Goal: Task Accomplishment & Management: Complete application form

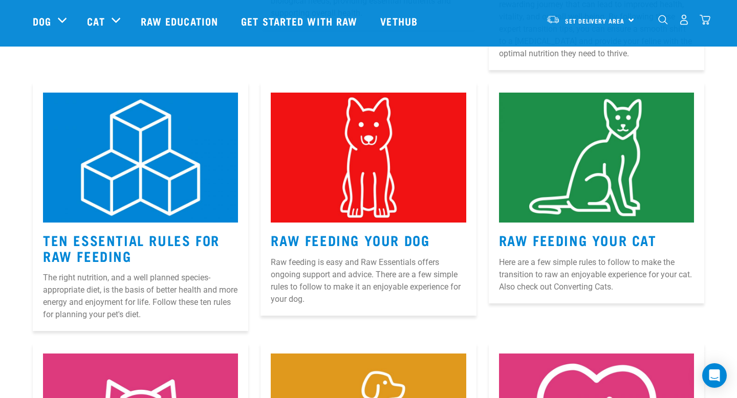
scroll to position [424, 0]
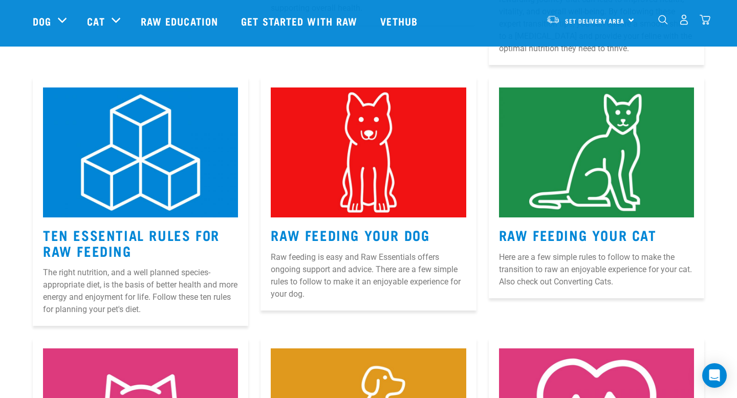
click at [350, 225] on article "Raw Feeding Your Dog Raw feeding is easy and Raw Essentials offers ongoing supp…" at bounding box center [367, 193] width 215 height 233
click at [346, 231] on link "Raw Feeding Your Dog" at bounding box center [350, 235] width 159 height 8
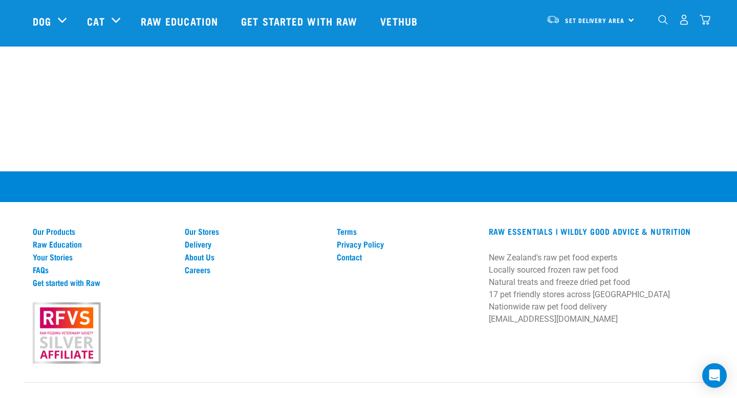
scroll to position [1462, 0]
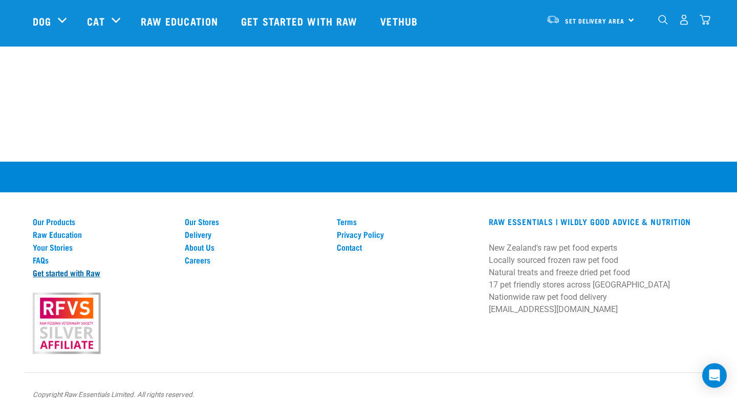
click at [85, 270] on link "Get started with Raw" at bounding box center [103, 272] width 140 height 9
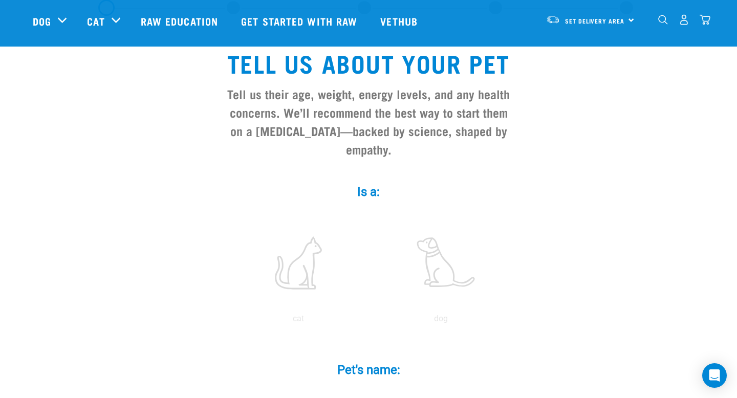
scroll to position [105, 0]
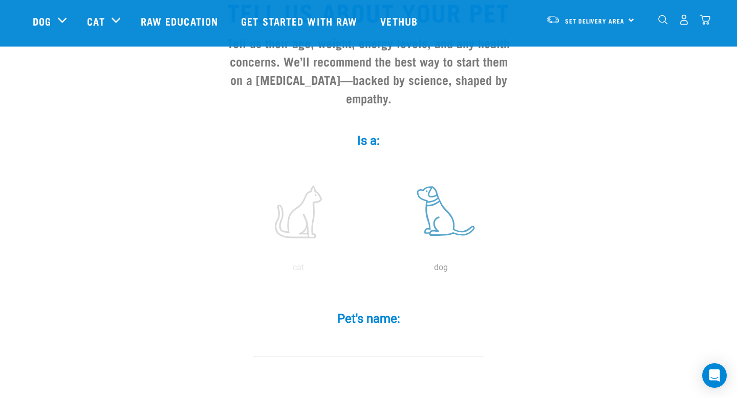
click at [439, 202] on label at bounding box center [440, 211] width 138 height 87
click at [369, 270] on input "radio" at bounding box center [369, 270] width 0 height 0
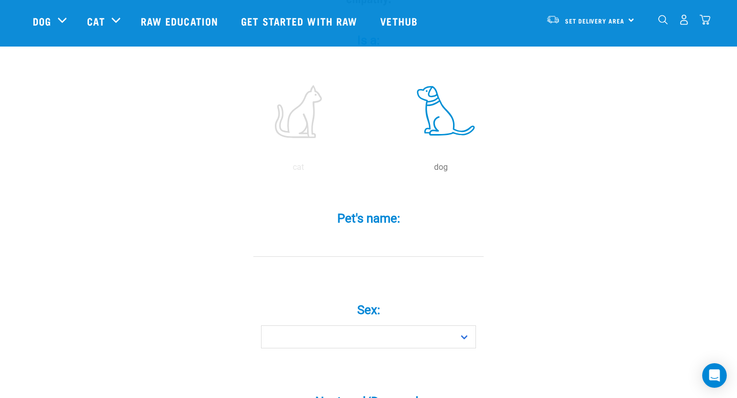
scroll to position [221, 0]
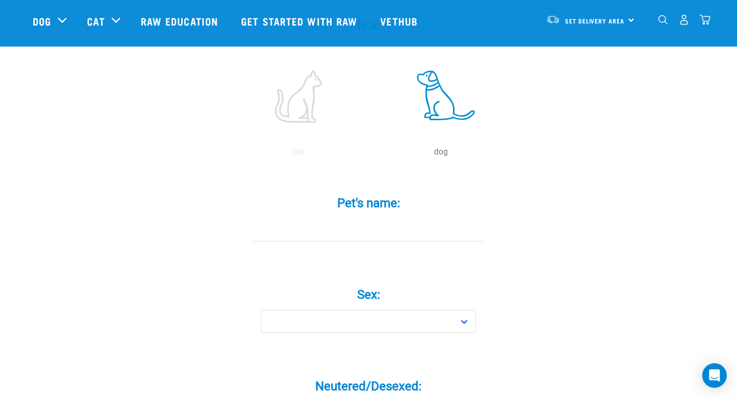
click at [395, 218] on input "Pet's name: *" at bounding box center [368, 229] width 230 height 23
type input "Saska"
click at [466, 310] on select "Boy Girl" at bounding box center [368, 321] width 215 height 23
select select "girl"
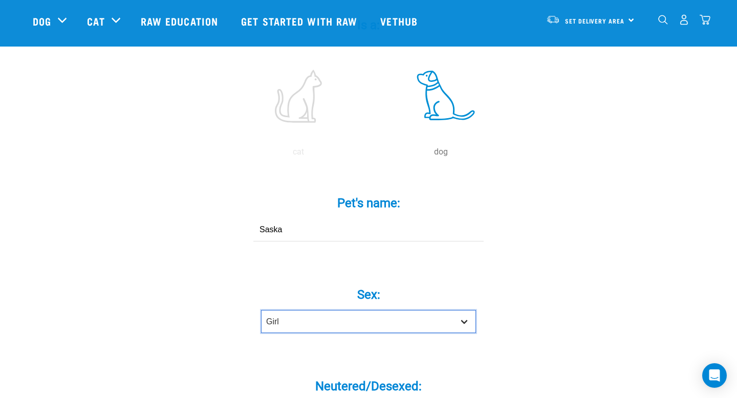
click at [261, 310] on select "Boy Girl" at bounding box center [368, 321] width 215 height 23
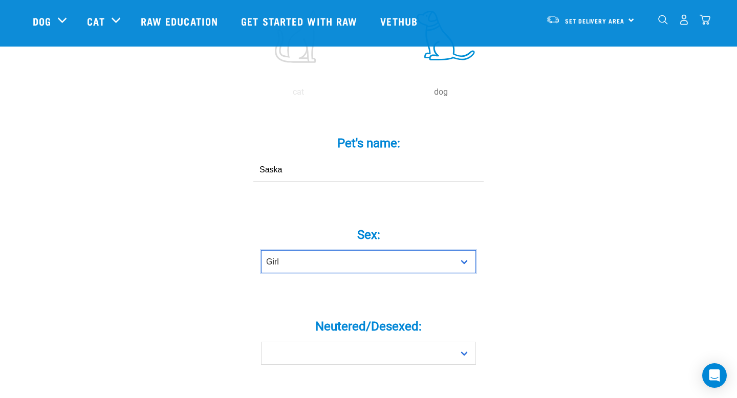
scroll to position [301, 0]
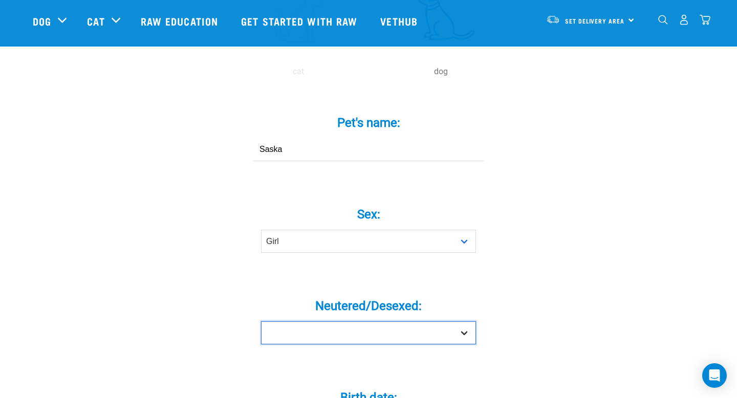
click at [460, 321] on select "Yes No" at bounding box center [368, 332] width 215 height 23
select select "yes"
click at [261, 321] on select "Yes No" at bounding box center [368, 332] width 215 height 23
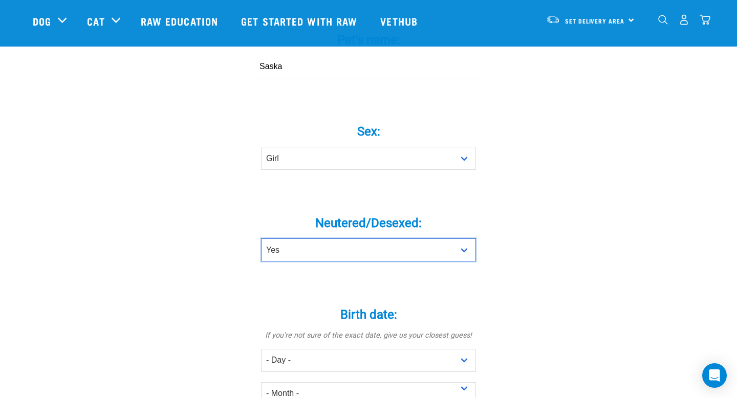
scroll to position [513, 0]
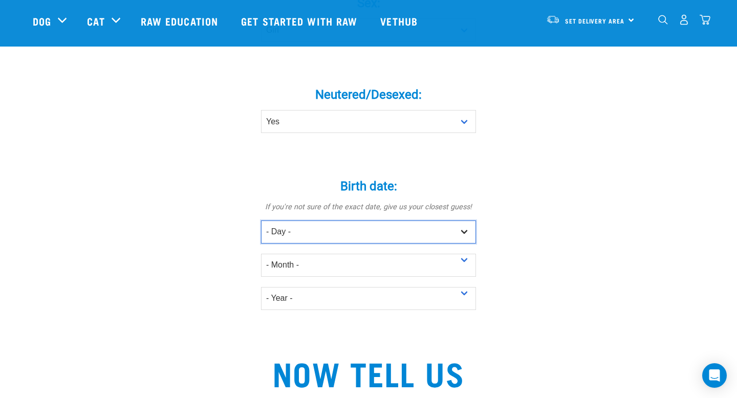
click at [362, 221] on select "- Day - 1 2 3 4 5 6 7 8 9 10 11 12 13 14 15 16 17 18 19 20 21 22 23 24 25 26 27" at bounding box center [368, 232] width 215 height 23
select select "28"
click at [261, 221] on select "- Day - 1 2 3 4 5 6 7 8 9 10 11 12 13 14 15 16 17 18 19 20 21 22 23 24 25 26 27" at bounding box center [368, 232] width 215 height 23
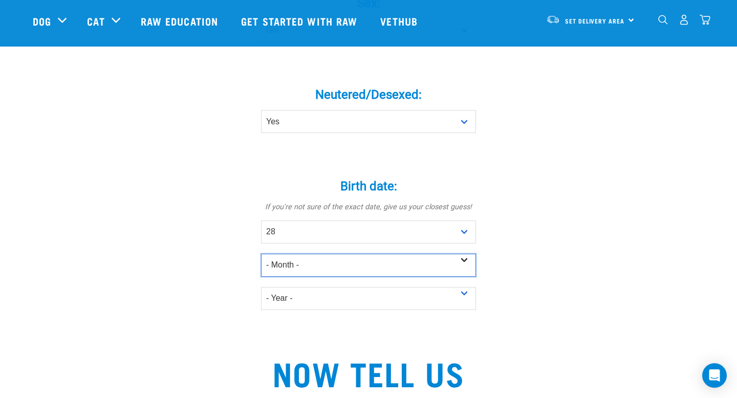
click at [364, 254] on select "- Month - January February March April May June July August September October N…" at bounding box center [368, 265] width 215 height 23
select select "May"
click at [261, 254] on select "- Month - January February March April May June July August September October N…" at bounding box center [368, 265] width 215 height 23
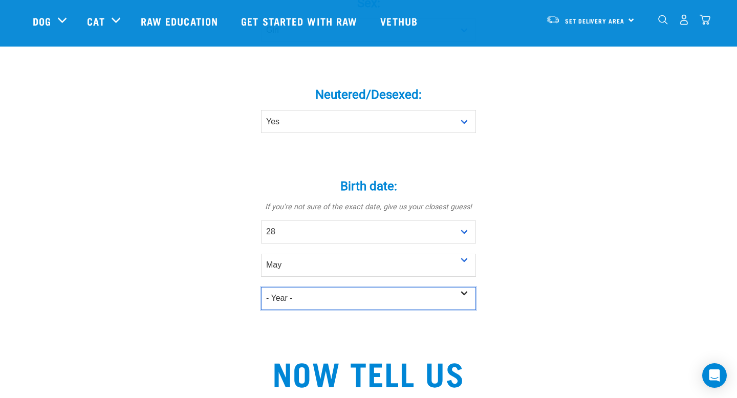
click at [325, 287] on select "- Year - 2025 2024 2023 2022 2021 2020 2019 2018 2017 2016 2015 2014 2013 2012" at bounding box center [368, 298] width 215 height 23
select select "2020"
click at [261, 287] on select "- Year - 2025 2024 2023 2022 2021 2020 2019 2018 2017 2016 2015 2014 2013 2012" at bounding box center [368, 298] width 215 height 23
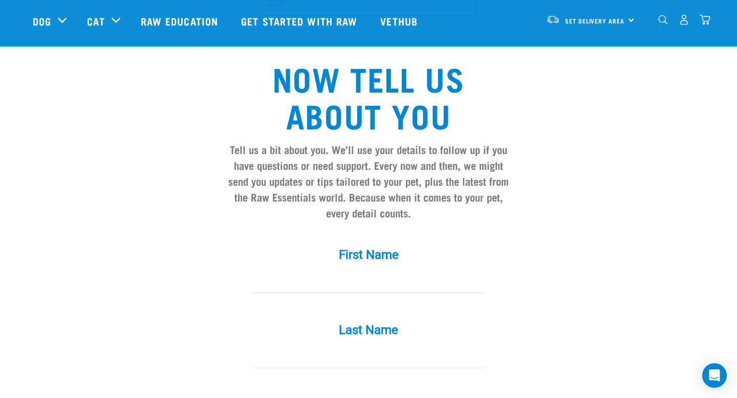
scroll to position [809, 0]
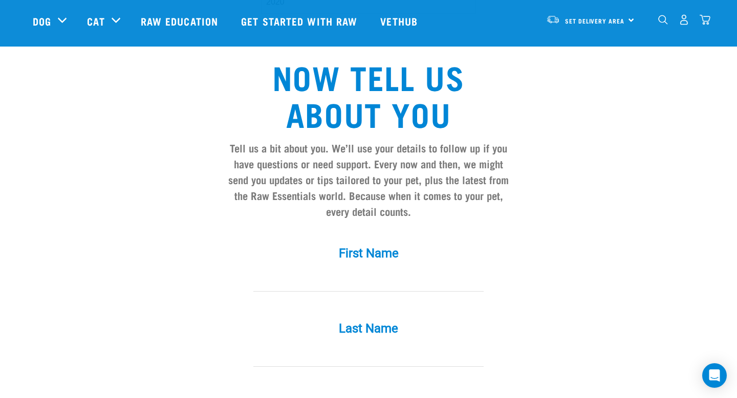
click at [421, 249] on div "First Name *" at bounding box center [368, 262] width 307 height 60
click at [404, 269] on input "First Name *" at bounding box center [368, 280] width 230 height 23
type input "Trudi"
type input "Gwillim"
type input "trudigwillim@gmail.com"
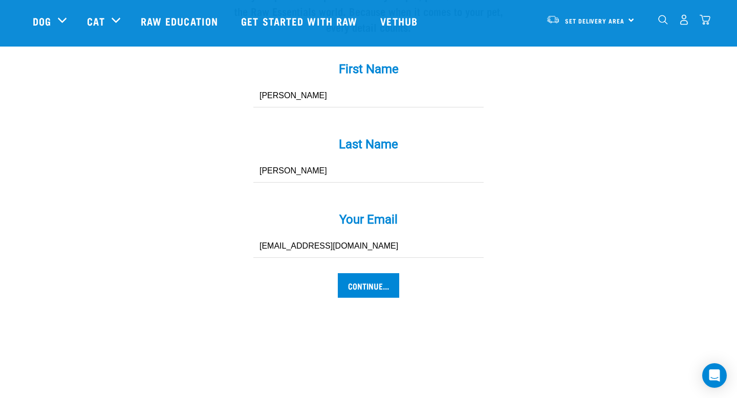
scroll to position [997, 0]
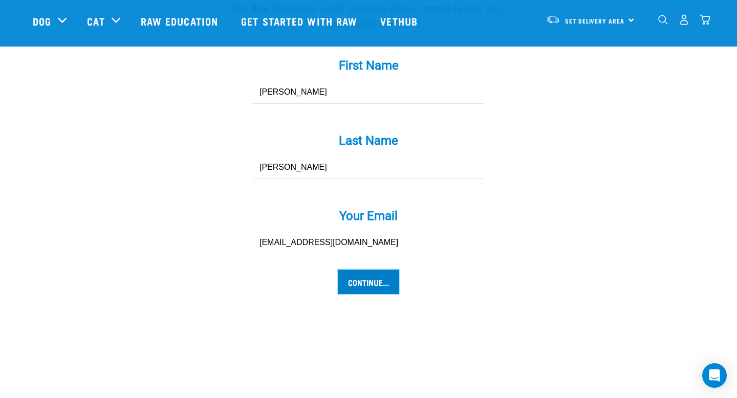
click at [367, 270] on input "Continue..." at bounding box center [368, 282] width 61 height 25
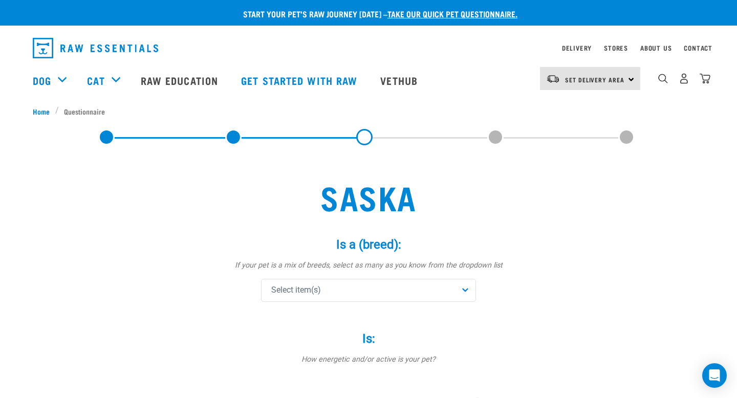
click at [465, 284] on div "Select item(s)" at bounding box center [368, 290] width 215 height 23
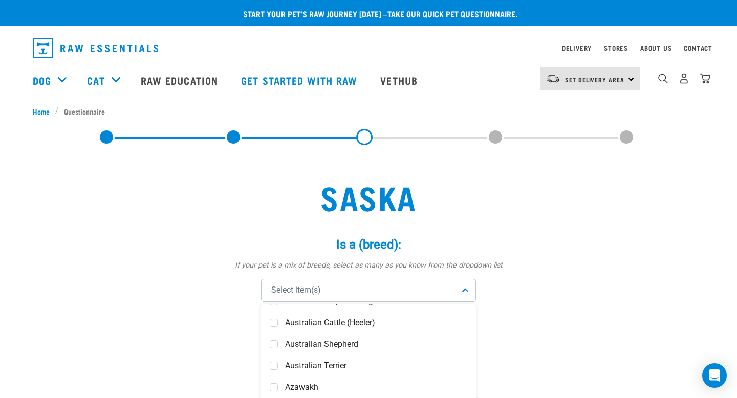
scroll to position [277, 0]
click at [272, 320] on span at bounding box center [274, 322] width 8 height 8
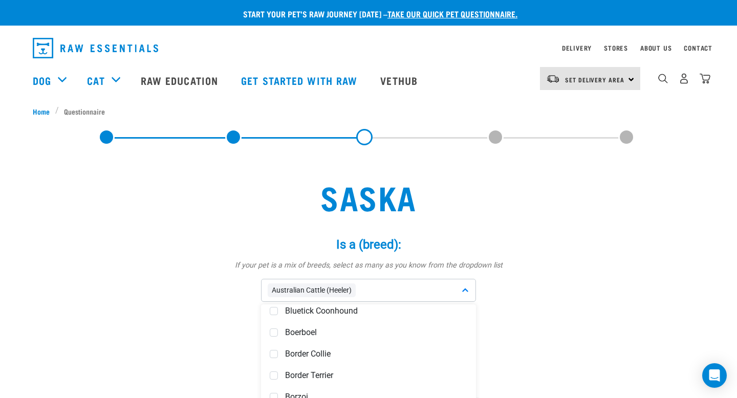
scroll to position [743, 0]
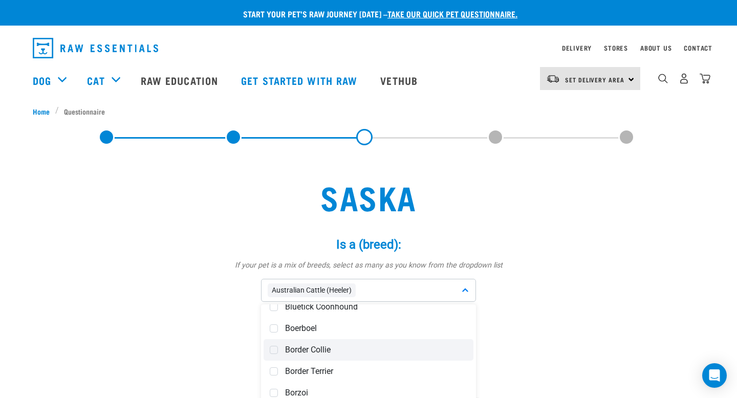
click at [324, 343] on div "Border Collie" at bounding box center [368, 349] width 210 height 21
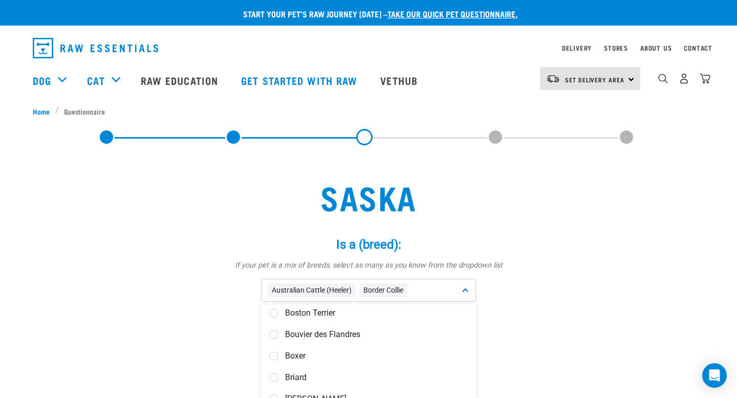
scroll to position [890, 0]
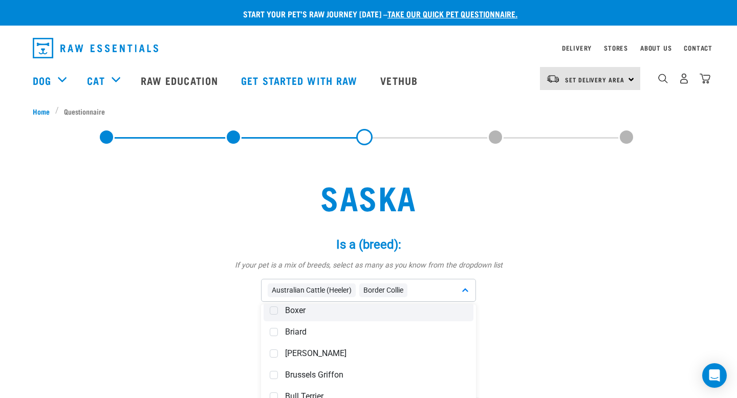
click at [300, 307] on span "Boxer" at bounding box center [376, 310] width 182 height 10
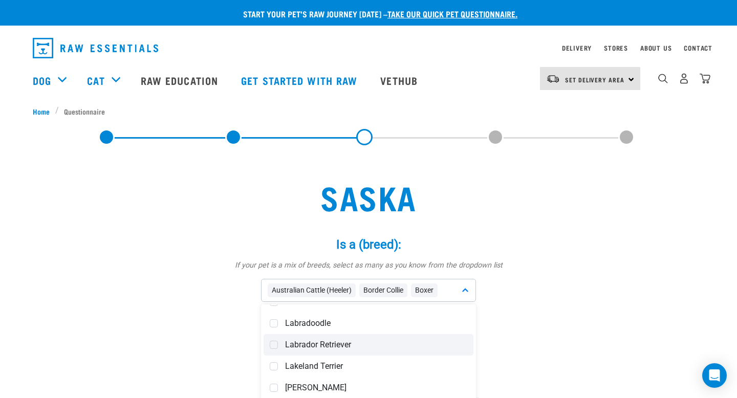
scroll to position [2512, 0]
click at [300, 341] on span "Labrador Retriever" at bounding box center [376, 343] width 182 height 10
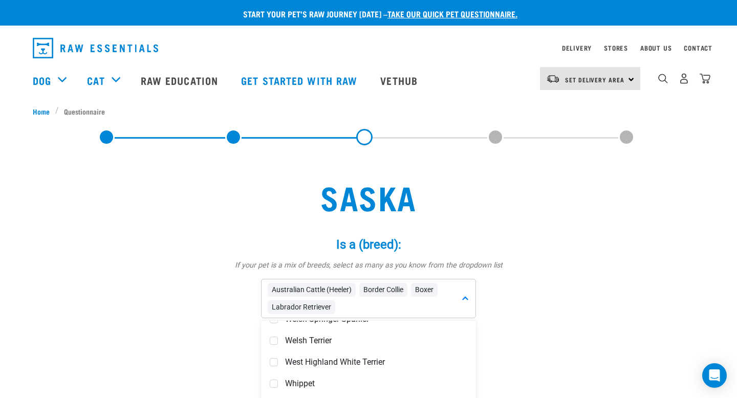
scroll to position [4212, 0]
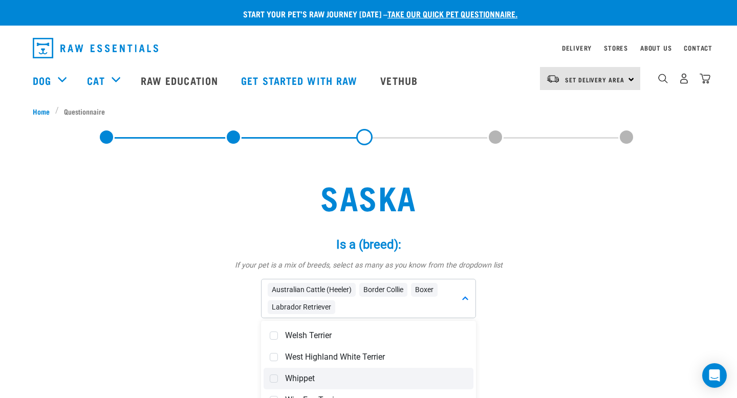
click at [318, 370] on div "Whippet" at bounding box center [368, 378] width 210 height 21
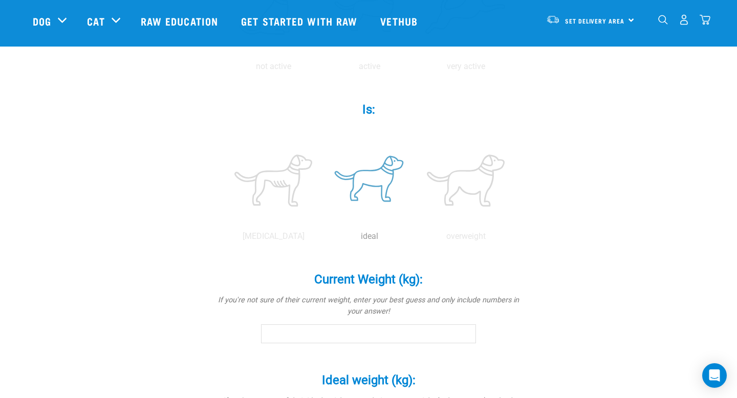
scroll to position [360, 0]
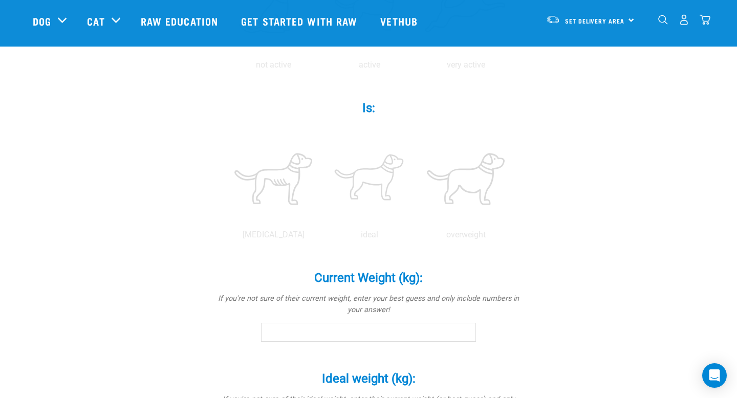
click at [387, 333] on input "Current Weight (kg): *" at bounding box center [368, 332] width 215 height 18
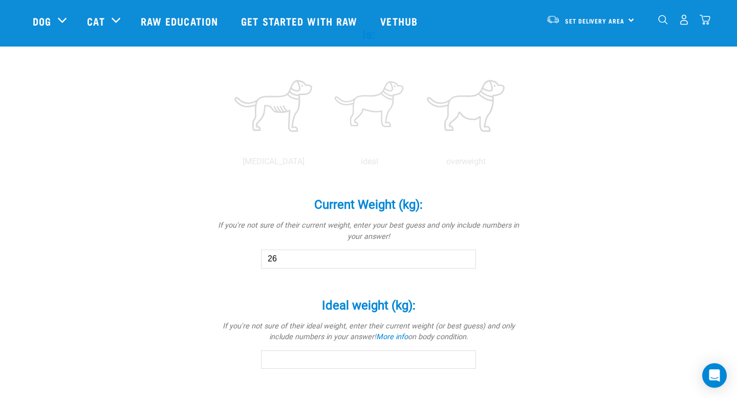
scroll to position [477, 0]
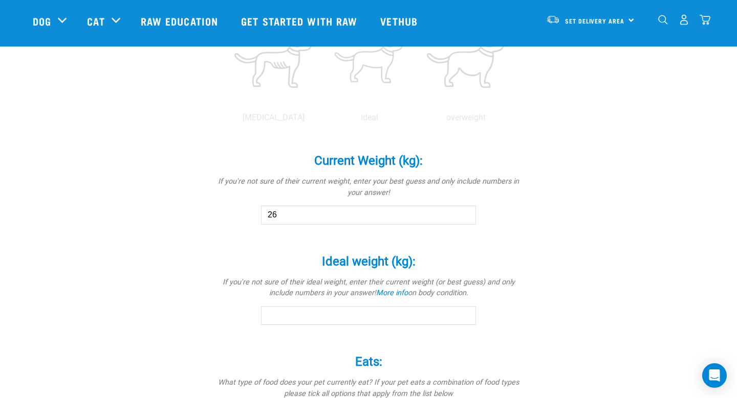
type input "26"
click at [412, 313] on input "Ideal weight (kg): *" at bounding box center [368, 315] width 215 height 18
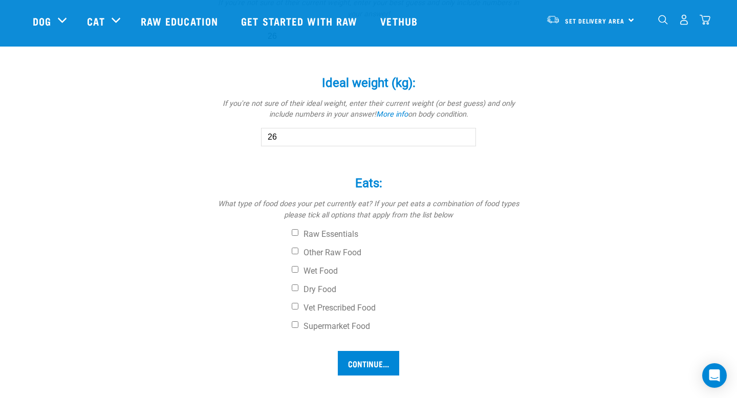
scroll to position [656, 0]
type input "26"
click at [295, 285] on input "Dry Food" at bounding box center [295, 287] width 7 height 7
checkbox input "true"
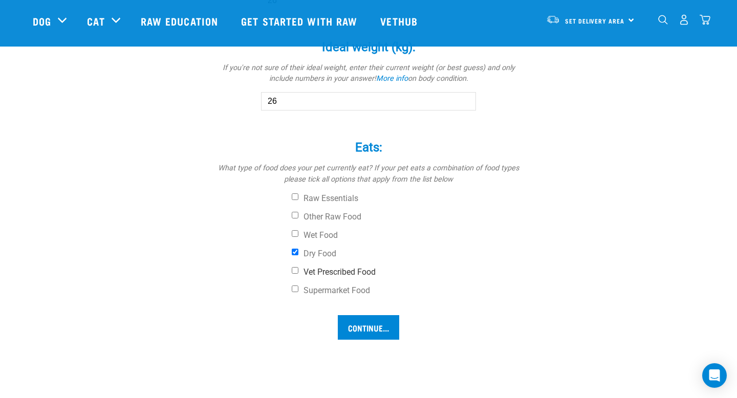
scroll to position [694, 0]
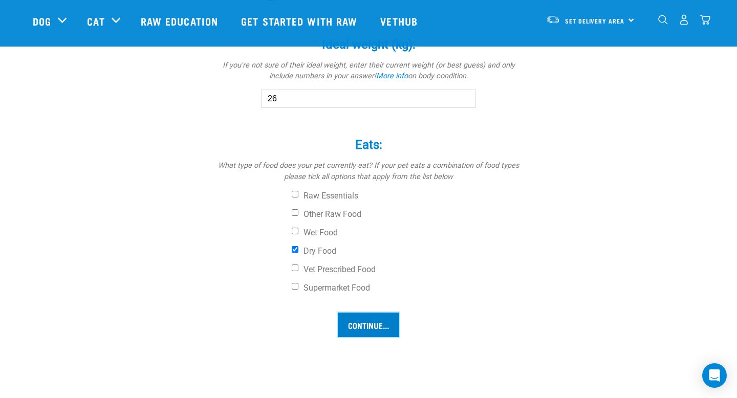
click at [369, 324] on input "Continue..." at bounding box center [368, 325] width 61 height 25
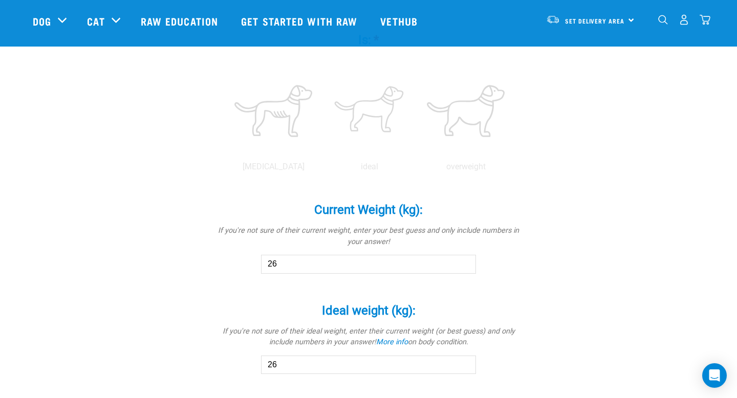
scroll to position [417, 0]
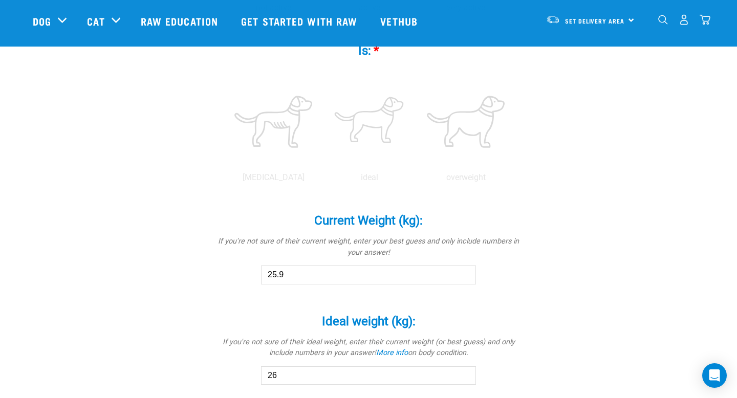
type input "25.9"
click at [463, 278] on input "25.9" at bounding box center [368, 275] width 215 height 18
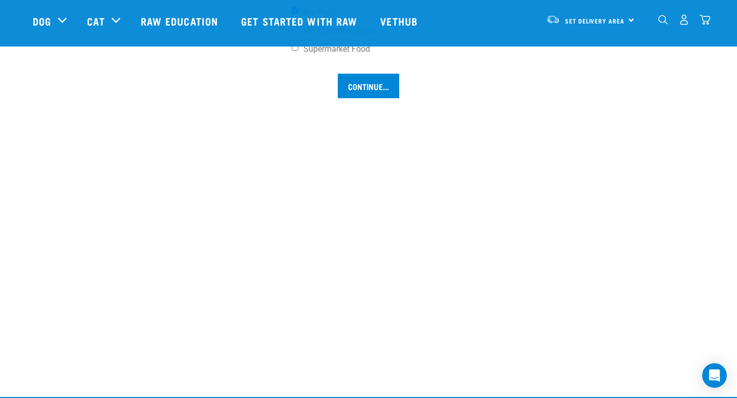
scroll to position [747, 0]
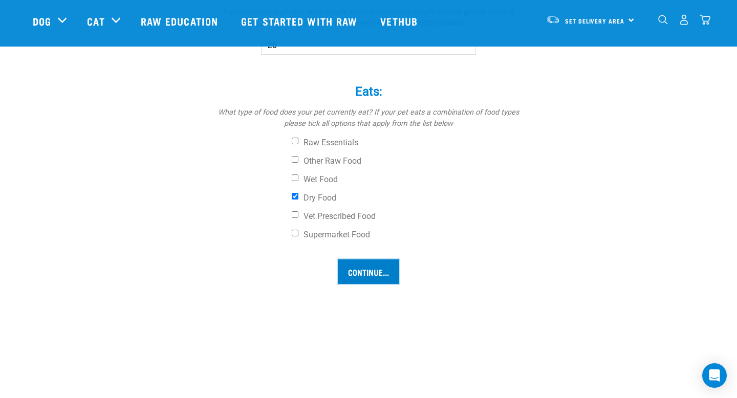
click at [372, 268] on input "Continue..." at bounding box center [368, 271] width 61 height 25
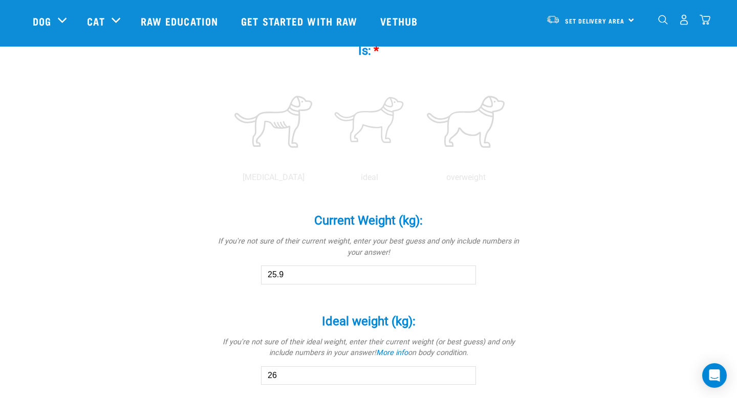
scroll to position [365, 0]
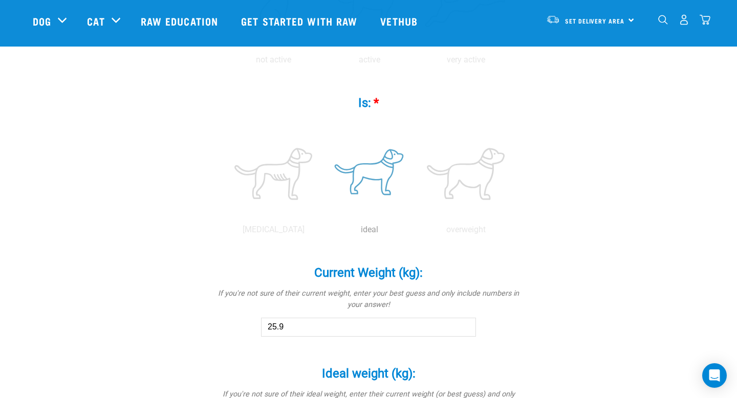
click at [375, 166] on label at bounding box center [369, 173] width 92 height 87
click at [321, 232] on input "radio" at bounding box center [321, 232] width 0 height 0
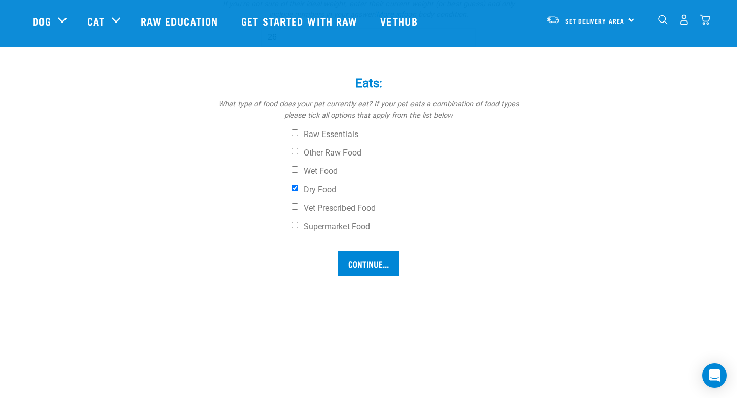
scroll to position [756, 0]
click at [367, 262] on input "Continue..." at bounding box center [368, 263] width 61 height 25
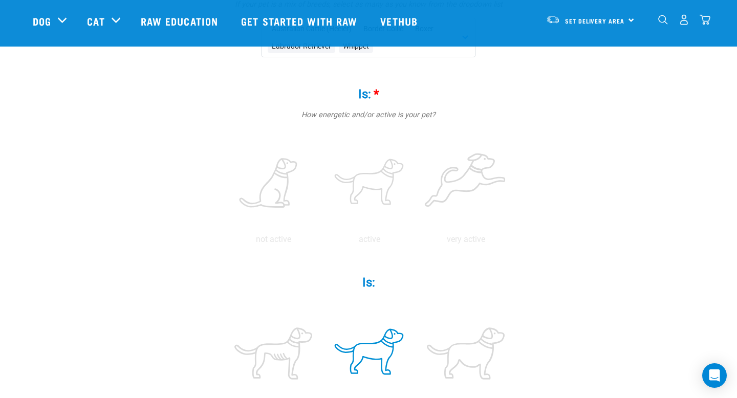
scroll to position [185, 0]
click at [448, 197] on label at bounding box center [466, 184] width 92 height 87
click at [417, 243] on input "radio" at bounding box center [417, 243] width 0 height 0
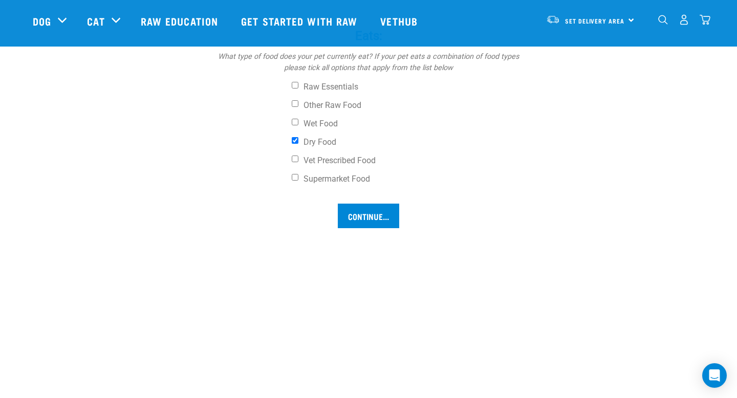
scroll to position [806, 0]
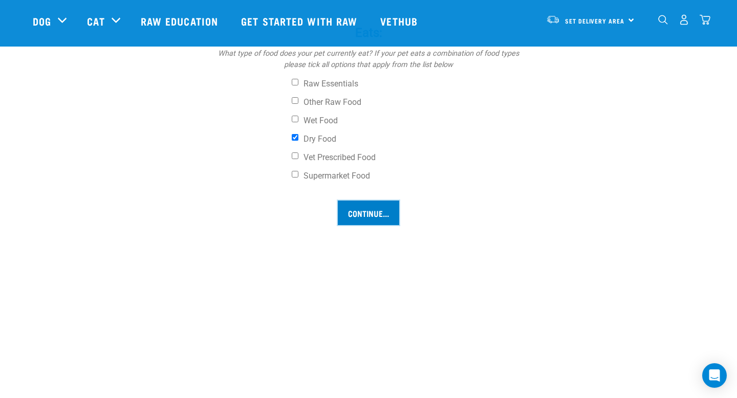
click at [360, 209] on input "Continue..." at bounding box center [368, 213] width 61 height 25
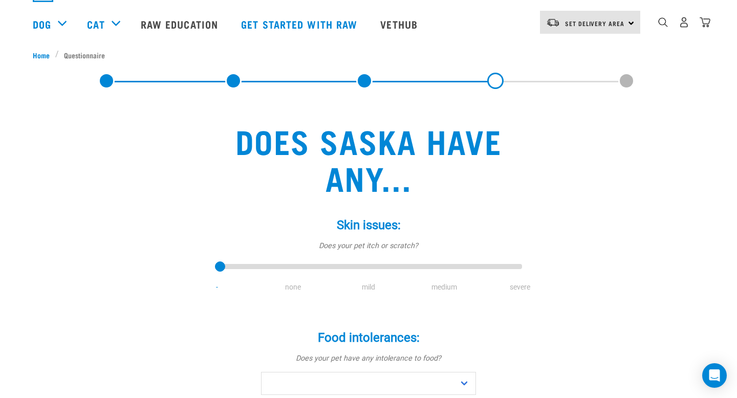
scroll to position [96, 0]
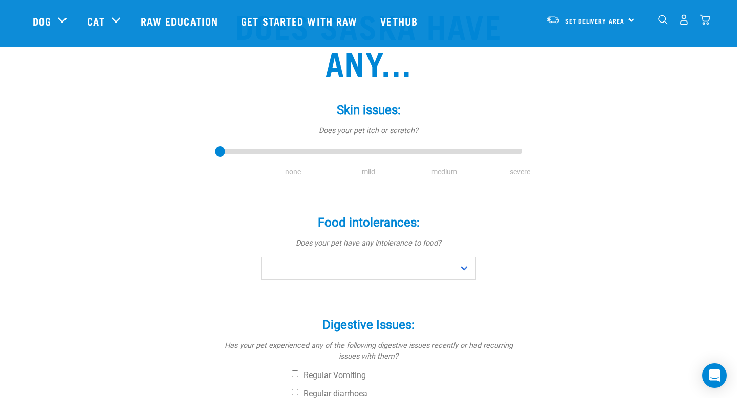
click at [367, 167] on li "mild" at bounding box center [369, 172] width 76 height 11
drag, startPoint x: 218, startPoint y: 149, endPoint x: 368, endPoint y: 150, distance: 149.9
type input "2"
click at [368, 150] on input "range" at bounding box center [368, 152] width 307 height 14
click at [464, 265] on select "No Yes" at bounding box center [368, 268] width 215 height 23
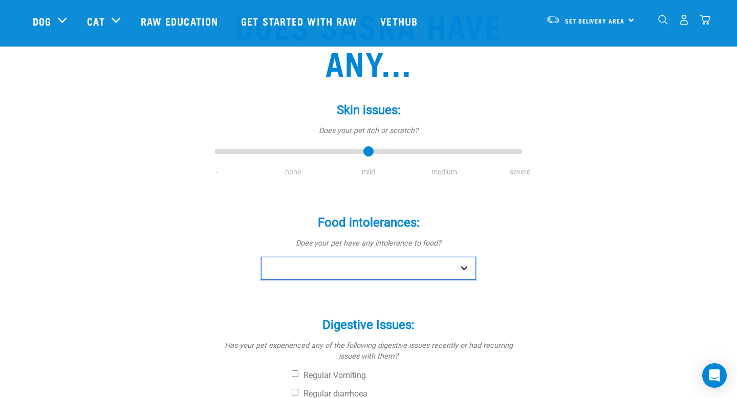
select select "no"
click at [261, 257] on select "No Yes" at bounding box center [368, 268] width 215 height 23
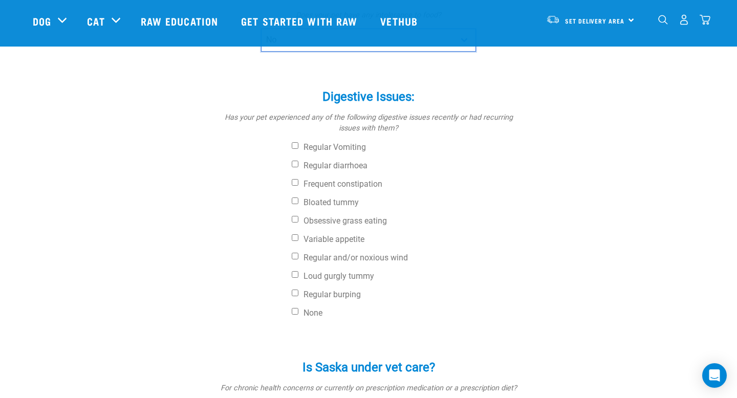
scroll to position [327, 0]
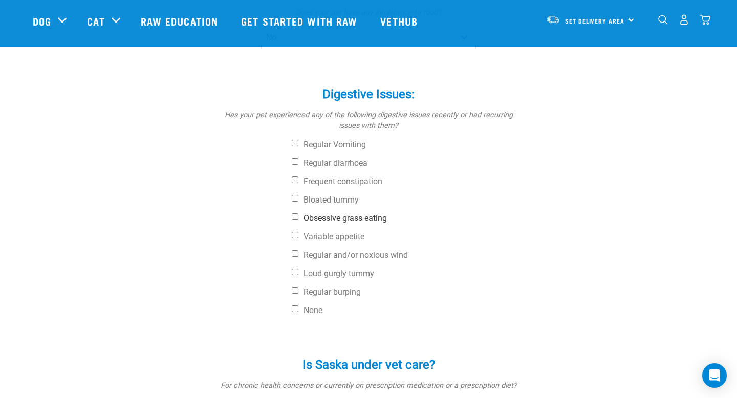
click at [332, 215] on label "Obsessive grass eating" at bounding box center [407, 218] width 230 height 10
click at [298, 215] on input "Obsessive grass eating" at bounding box center [295, 216] width 7 height 7
checkbox input "true"
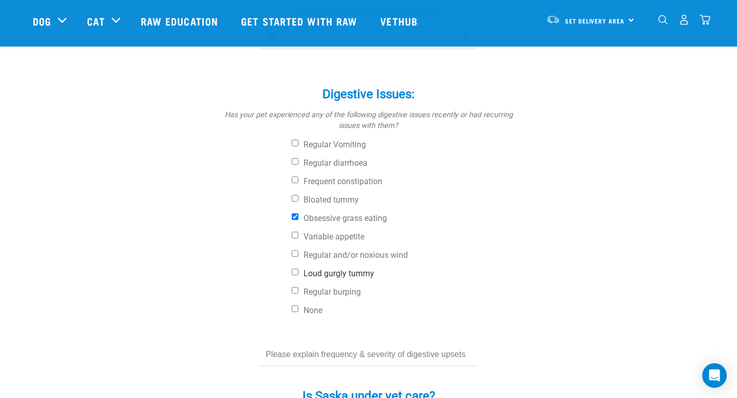
click at [318, 271] on label "Loud gurgly tummy" at bounding box center [407, 274] width 230 height 10
click at [298, 271] on input "Loud gurgly tummy" at bounding box center [295, 272] width 7 height 7
checkbox input "true"
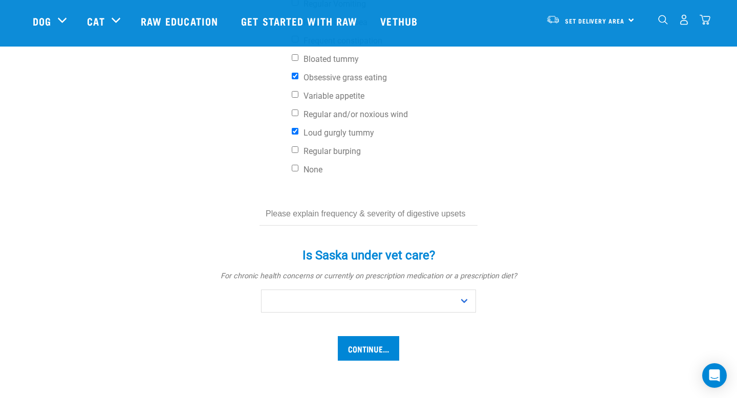
scroll to position [468, 0]
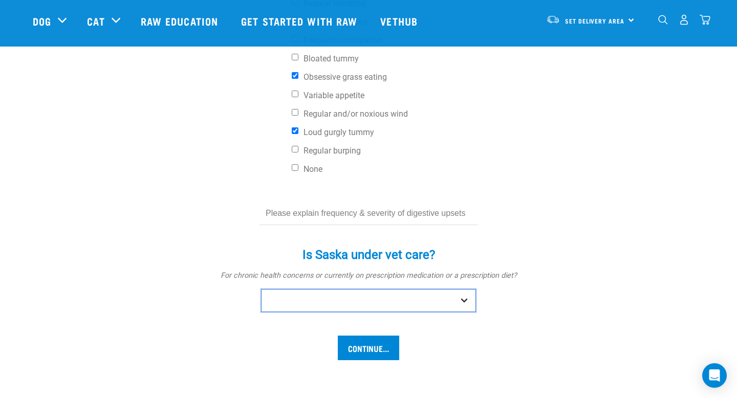
click at [468, 298] on select "No Yes" at bounding box center [368, 300] width 215 height 23
select select "no"
click at [261, 289] on select "No Yes" at bounding box center [368, 300] width 215 height 23
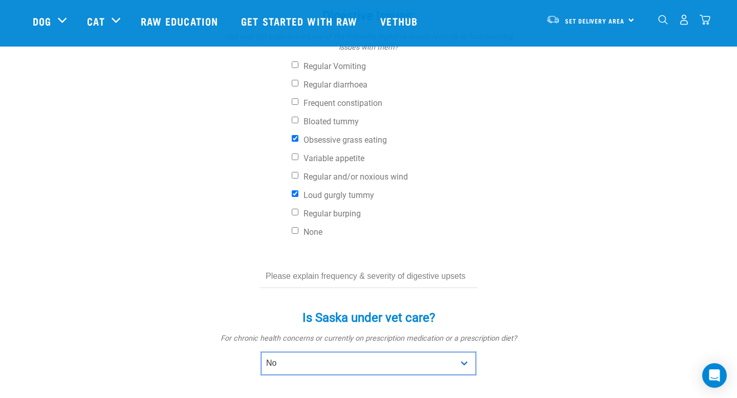
scroll to position [406, 0]
click at [413, 273] on input "text" at bounding box center [368, 276] width 218 height 23
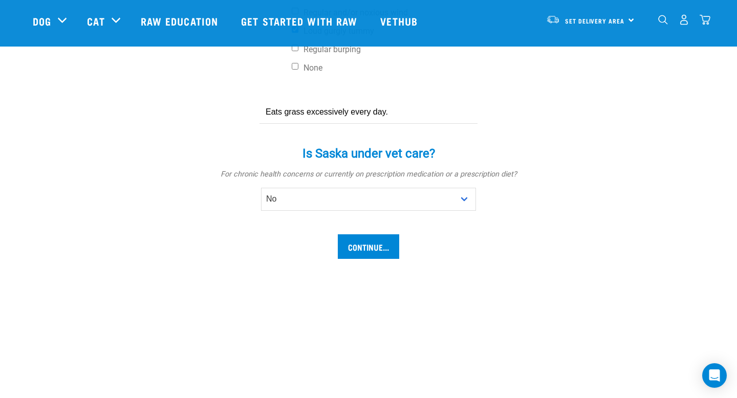
scroll to position [570, 0]
type input "Eats grass excessively every day."
click at [369, 242] on input "Continue..." at bounding box center [368, 246] width 61 height 25
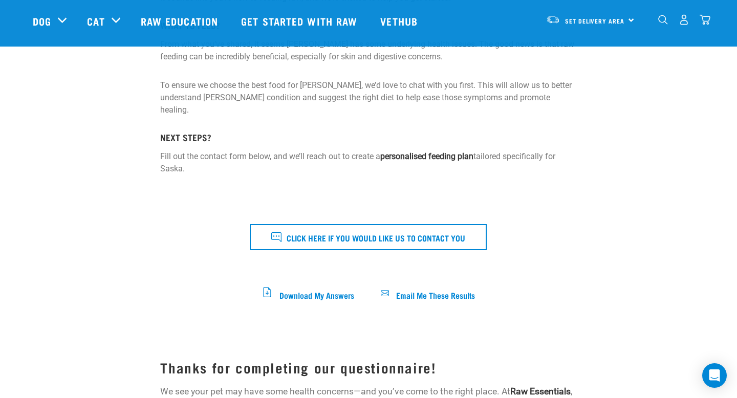
scroll to position [212, 0]
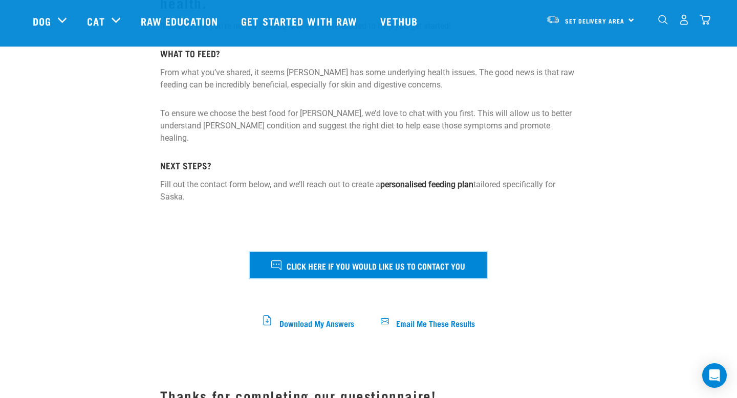
click at [394, 259] on span "Click here if you would like us to contact you" at bounding box center [376, 265] width 179 height 13
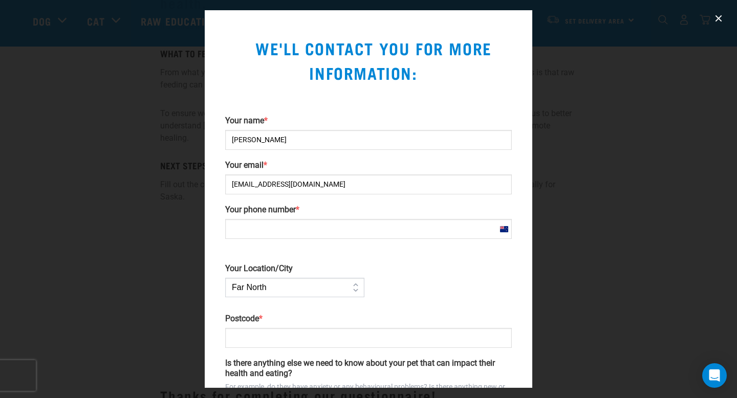
click at [600, 209] on div at bounding box center [368, 199] width 737 height 398
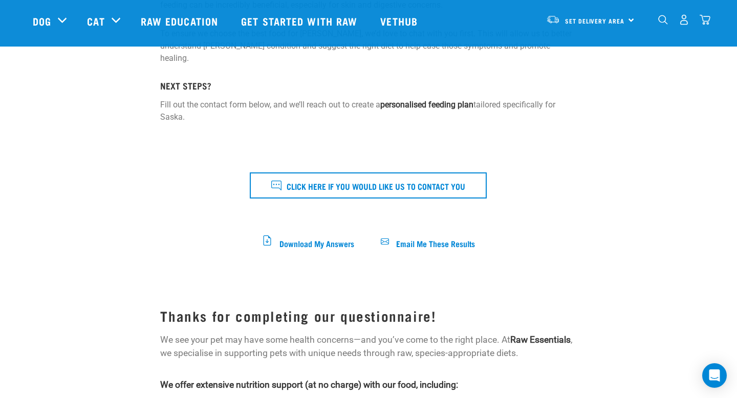
scroll to position [0, 0]
